Goal: Task Accomplishment & Management: Manage account settings

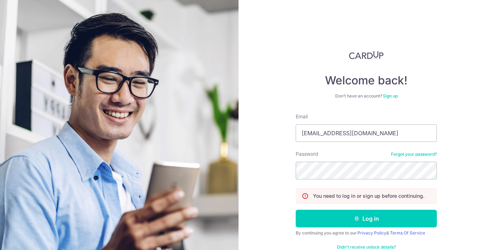
type input "[EMAIL_ADDRESS][DOMAIN_NAME]"
click at [295, 209] on button "Log in" at bounding box center [365, 218] width 141 height 18
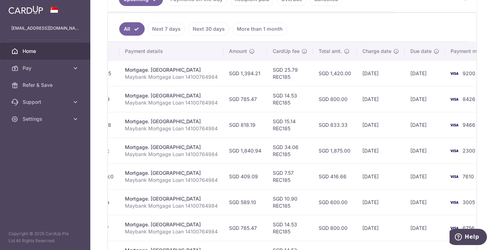
scroll to position [0, 151]
